Goal: Transaction & Acquisition: Obtain resource

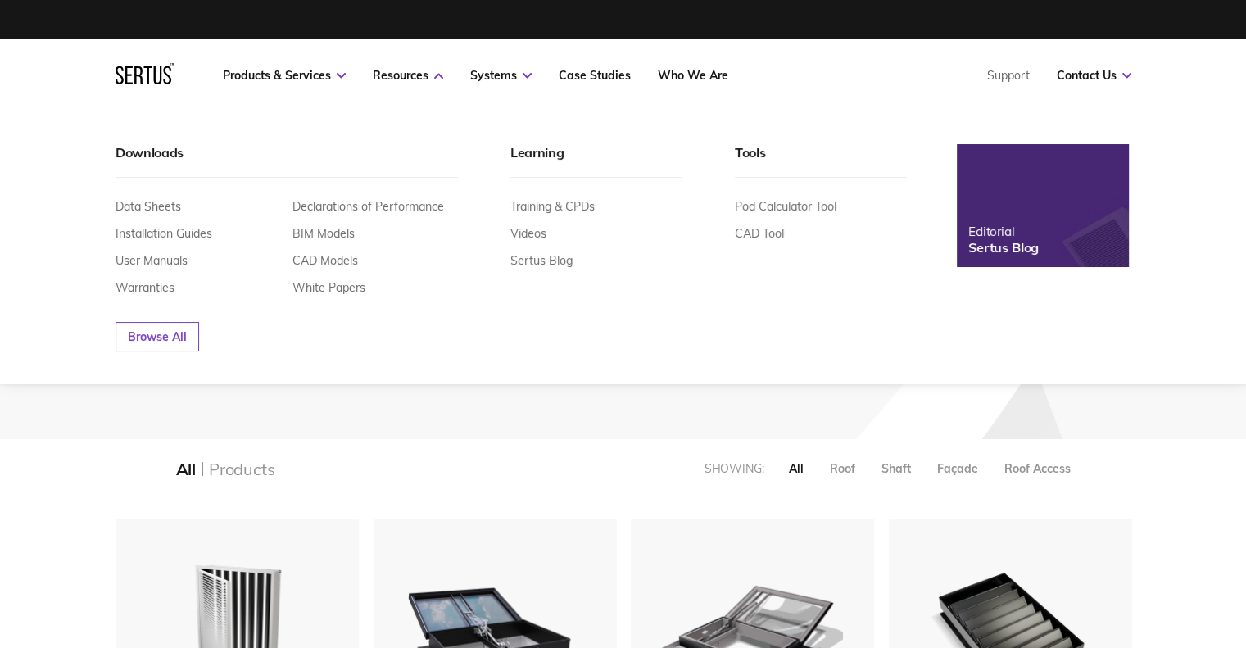
scroll to position [2164, 1041]
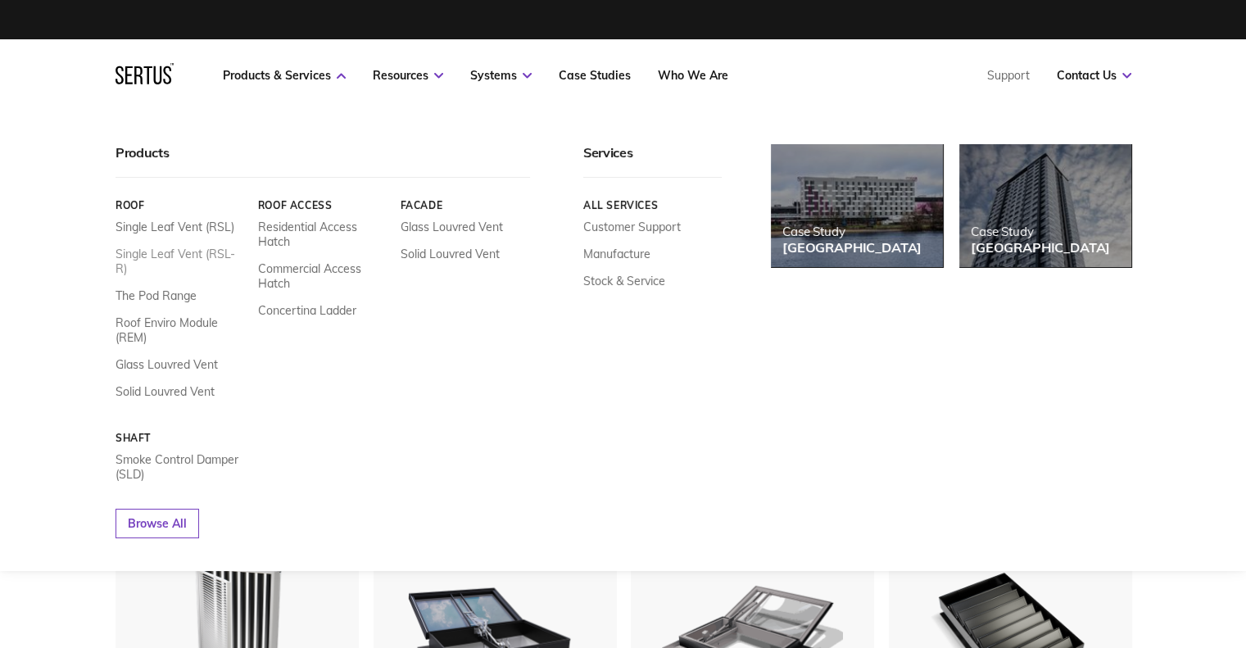
click at [206, 256] on link "Single Leaf Vent (RSL-R)" at bounding box center [181, 261] width 130 height 29
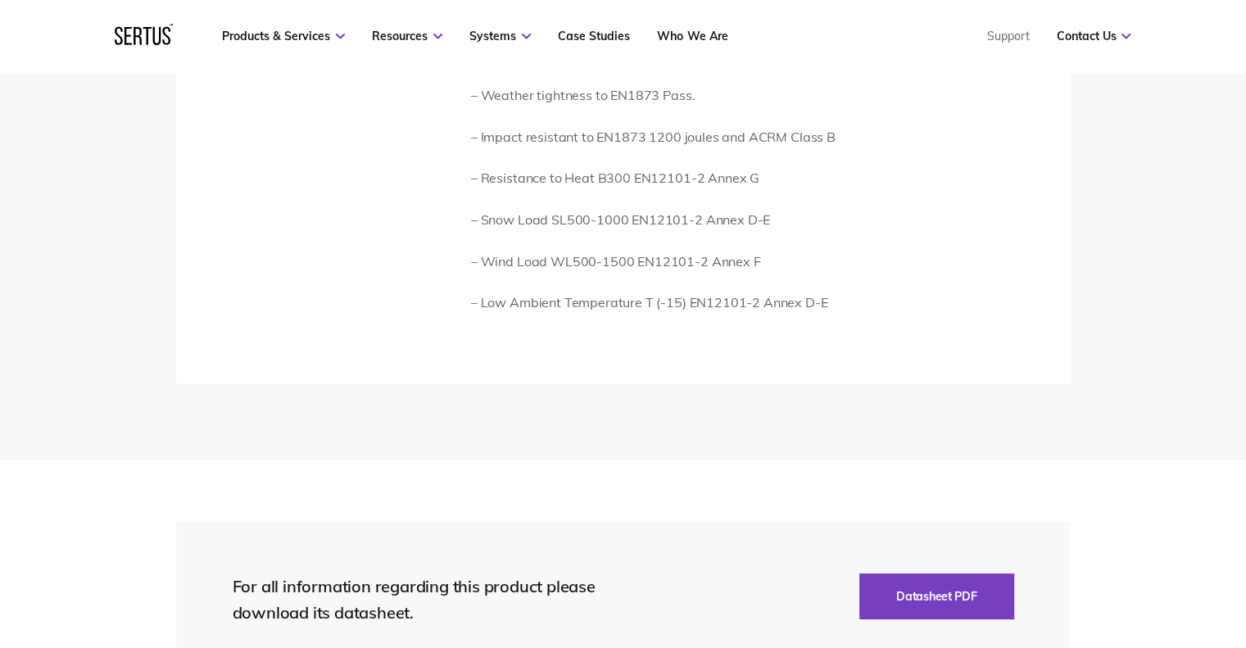
scroll to position [3279, 0]
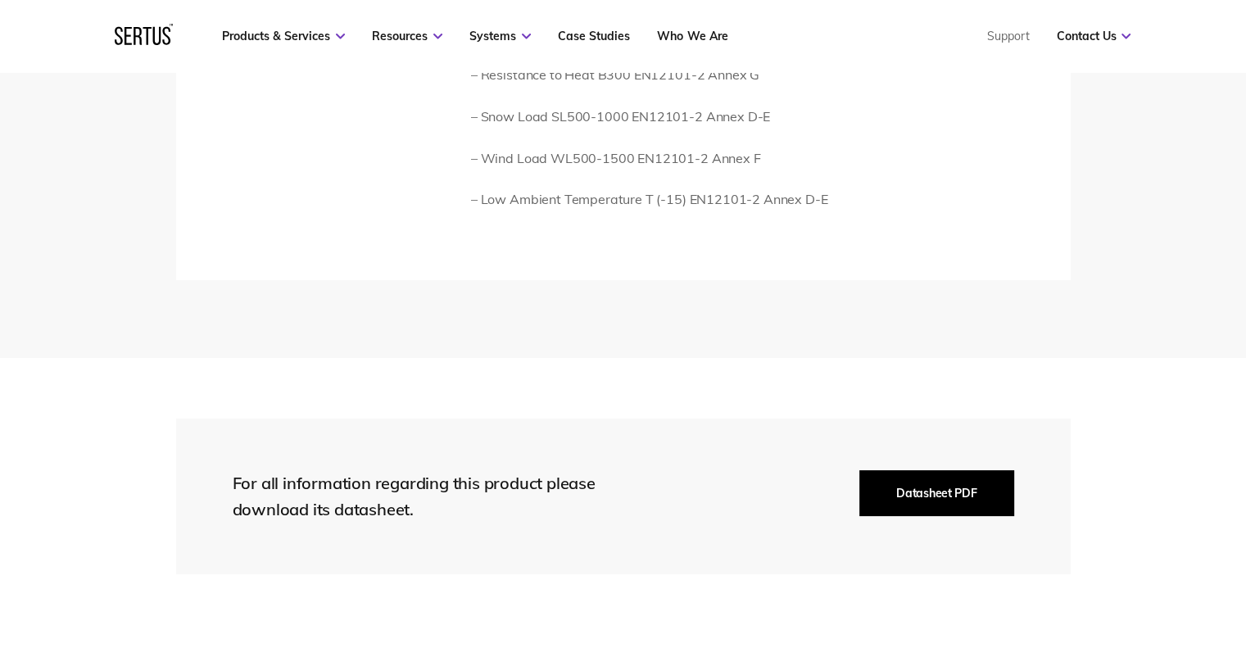
click at [905, 496] on button "Datasheet PDF" at bounding box center [936, 493] width 154 height 46
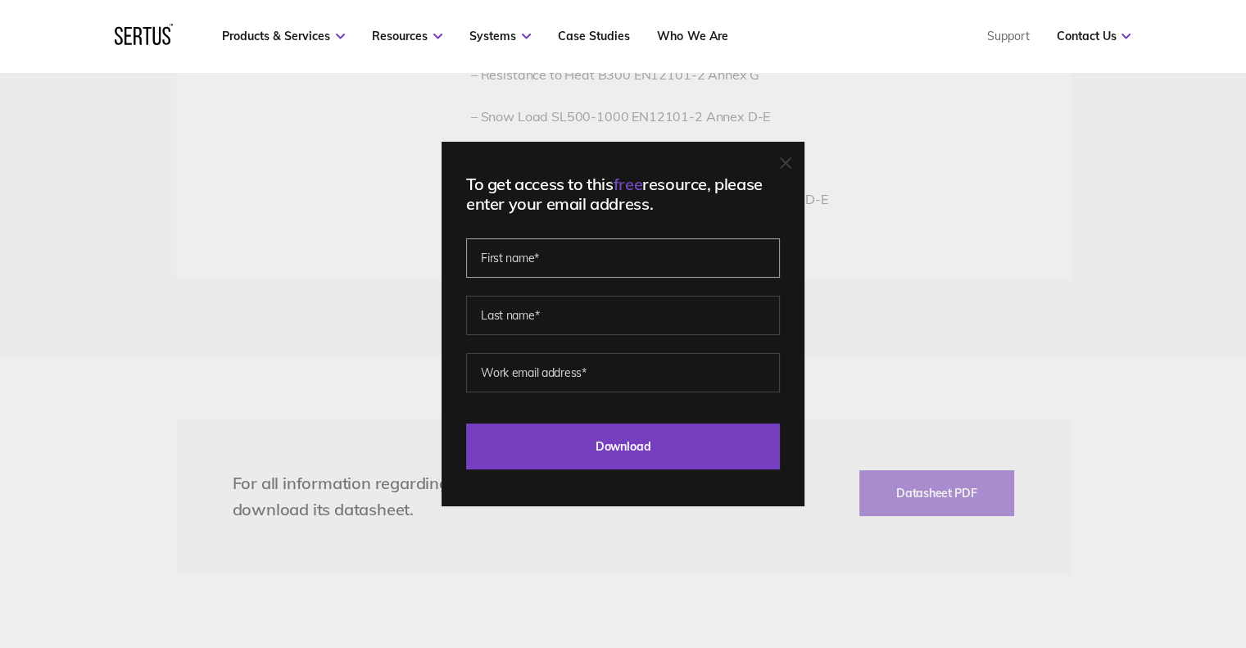
click at [589, 247] on input "text" at bounding box center [623, 257] width 314 height 39
type input "[PERSON_NAME]"
type input "Beeching"
type input "[EMAIL_ADDRESS][DOMAIN_NAME]"
click at [466, 424] on input "Download" at bounding box center [623, 447] width 314 height 46
